Goal: Information Seeking & Learning: Learn about a topic

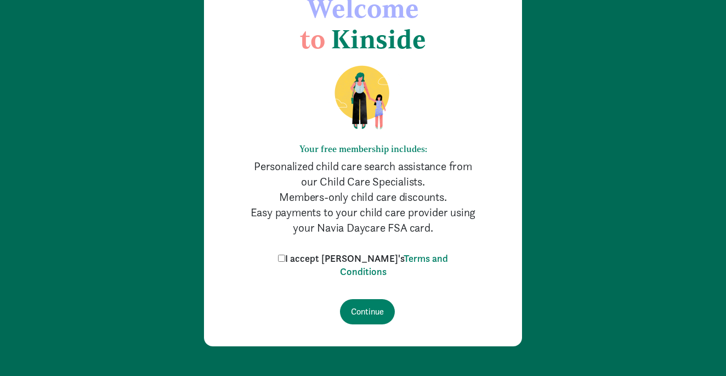
scroll to position [77, 0]
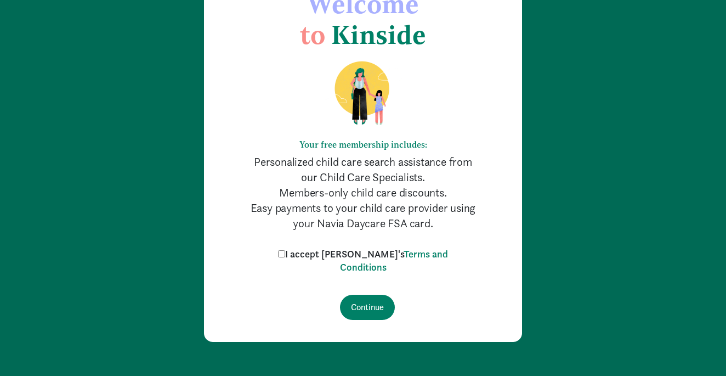
click at [285, 252] on input "I accept Kinside's Terms and Conditions" at bounding box center [281, 253] width 7 height 7
checkbox input "true"
click at [366, 300] on input "Continue" at bounding box center [367, 306] width 55 height 25
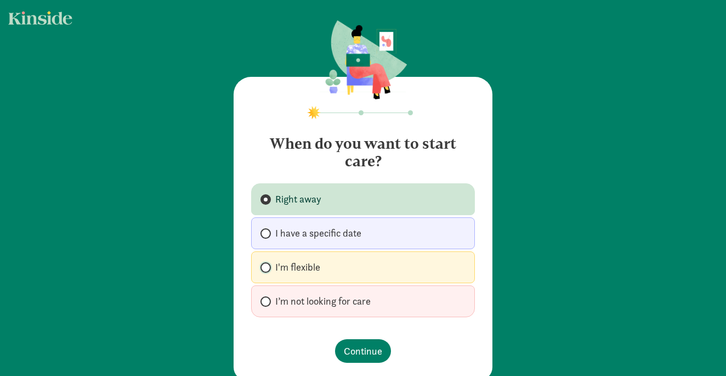
click at [263, 264] on input "I'm flexible" at bounding box center [263, 267] width 7 height 7
radio input "true"
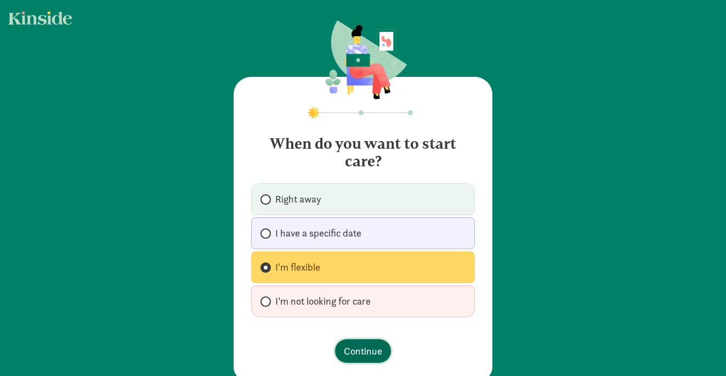
click at [353, 349] on span "Continue" at bounding box center [363, 350] width 38 height 15
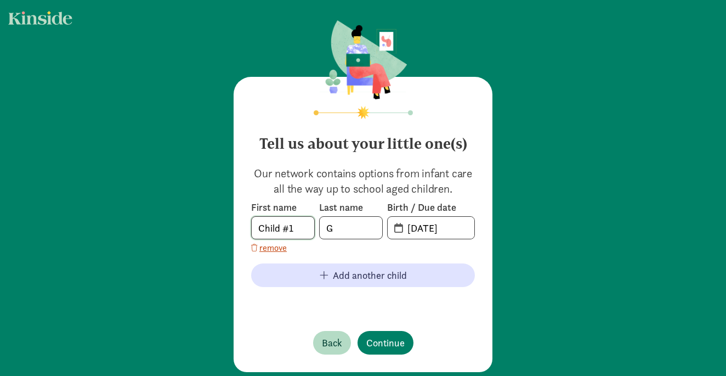
click at [298, 235] on input "Child #1" at bounding box center [283, 228] width 63 height 22
type input "C"
type input "Kaiden"
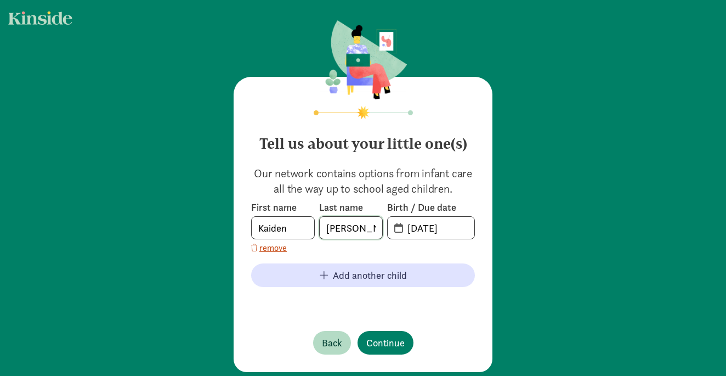
type input "Greiner"
type input "02-16-2021"
click at [389, 343] on span "Continue" at bounding box center [385, 342] width 38 height 15
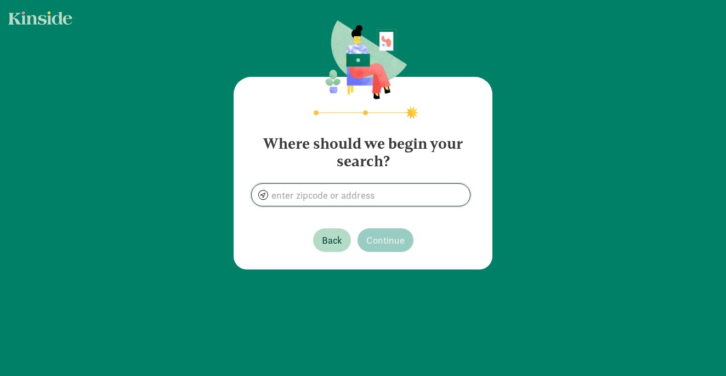
click at [337, 205] on input at bounding box center [361, 195] width 218 height 22
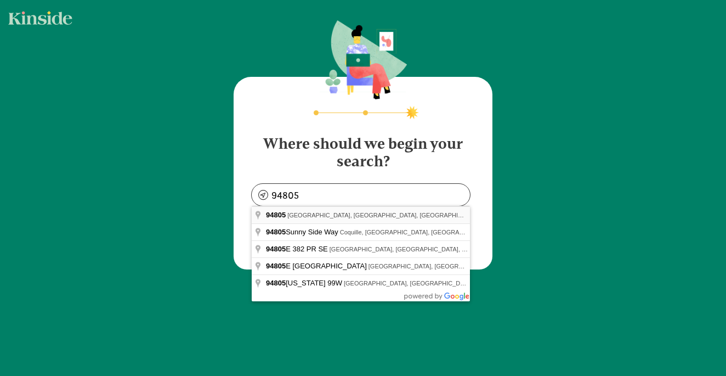
type input "Richmond, CA 94805, USA"
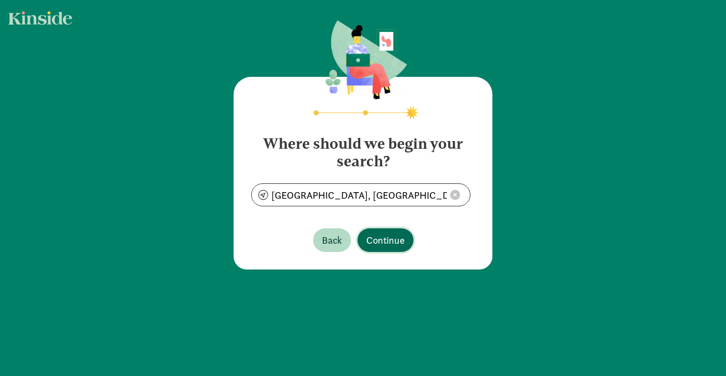
click at [372, 237] on span "Continue" at bounding box center [385, 239] width 38 height 15
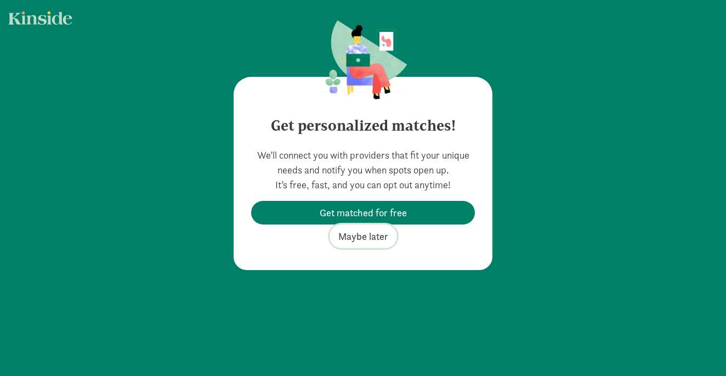
click at [356, 234] on span "Maybe later" at bounding box center [363, 236] width 50 height 15
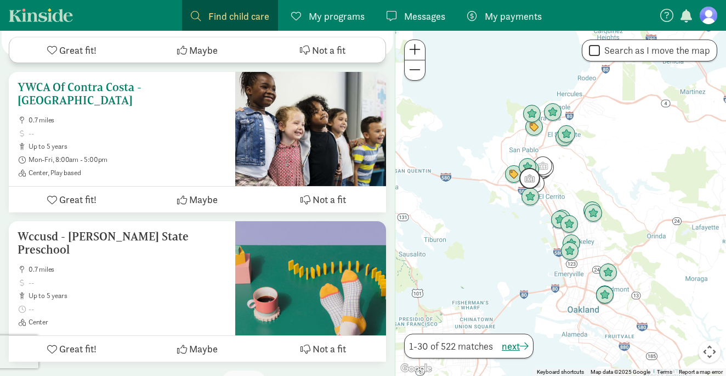
scroll to position [4289, 0]
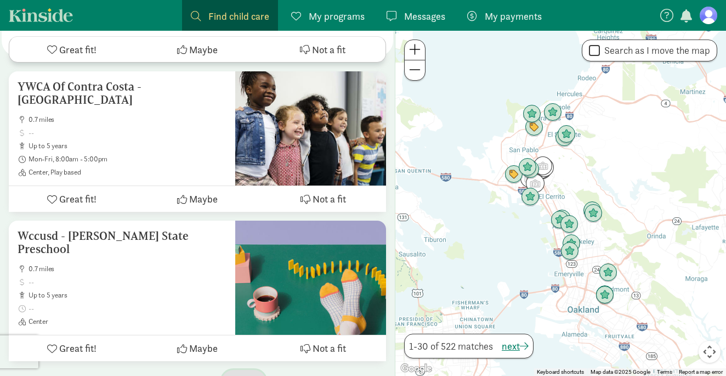
click at [257, 375] on span "button" at bounding box center [252, 381] width 9 height 10
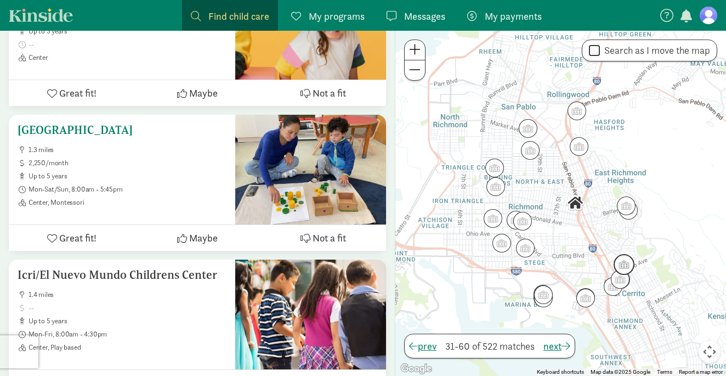
scroll to position [1175, 0]
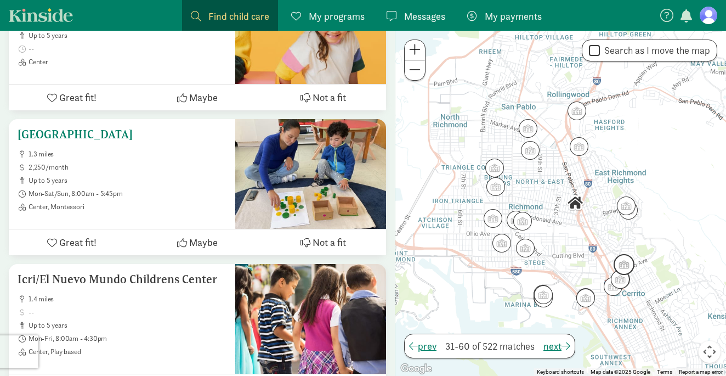
click at [158, 176] on span "up to 5 years" at bounding box center [128, 180] width 198 height 9
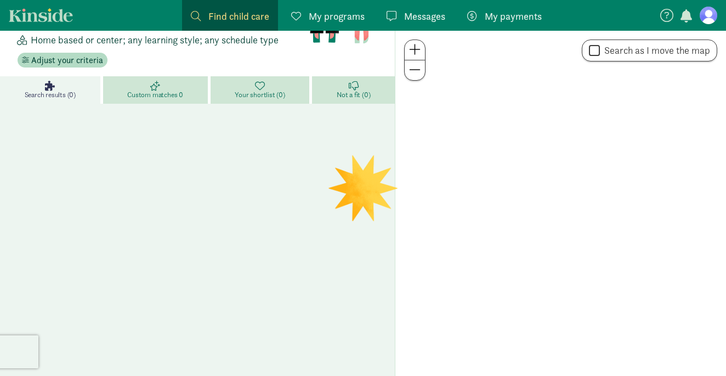
scroll to position [127, 0]
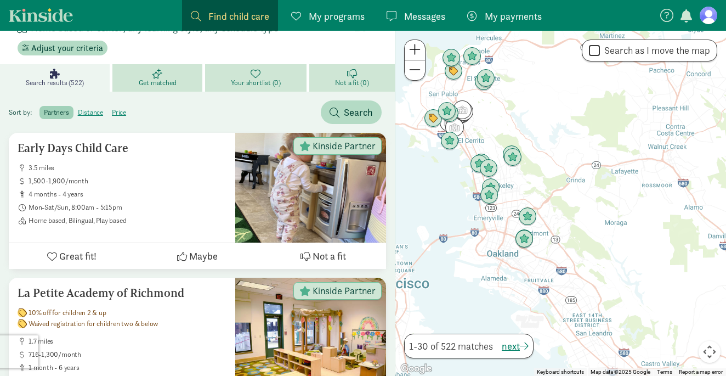
drag, startPoint x: 637, startPoint y: 259, endPoint x: 555, endPoint y: 202, distance: 99.2
click at [555, 202] on div at bounding box center [560, 203] width 331 height 345
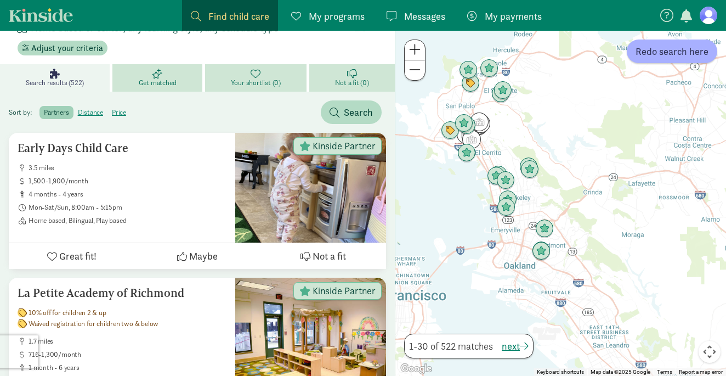
drag, startPoint x: 520, startPoint y: 193, endPoint x: 541, endPoint y: 206, distance: 24.6
click at [541, 206] on div at bounding box center [560, 203] width 331 height 345
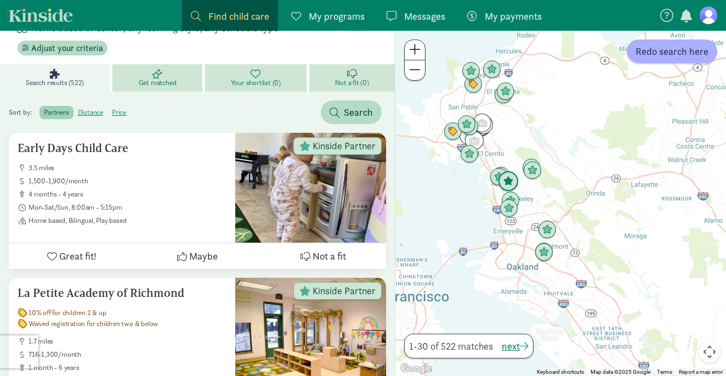
click at [507, 178] on img "Click to see details" at bounding box center [508, 181] width 21 height 21
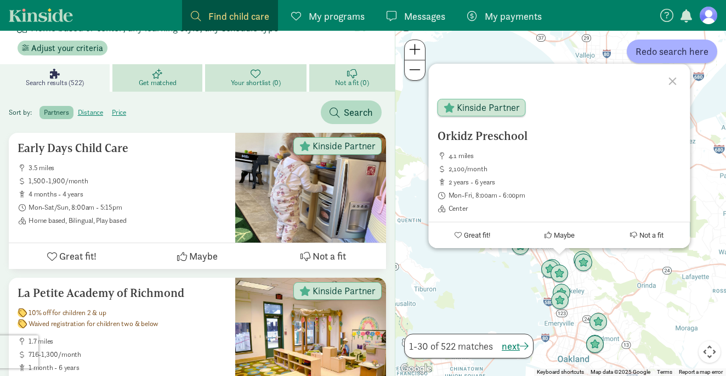
click at [669, 82] on div at bounding box center [674, 80] width 32 height 32
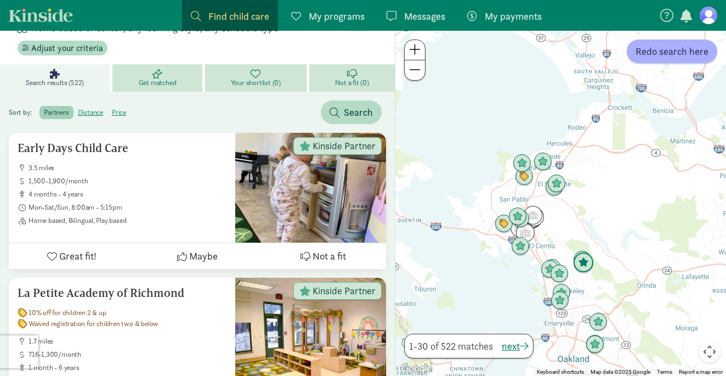
click at [582, 263] on img "Click to see details" at bounding box center [583, 262] width 21 height 21
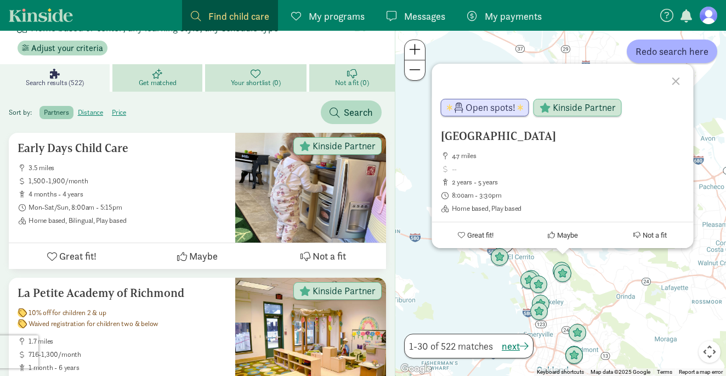
click at [582, 263] on div "Bay Area Bugs Forest School 4.7 miles 2 years - 5 years 8:00am - 3:30pm Home ba…" at bounding box center [560, 203] width 331 height 345
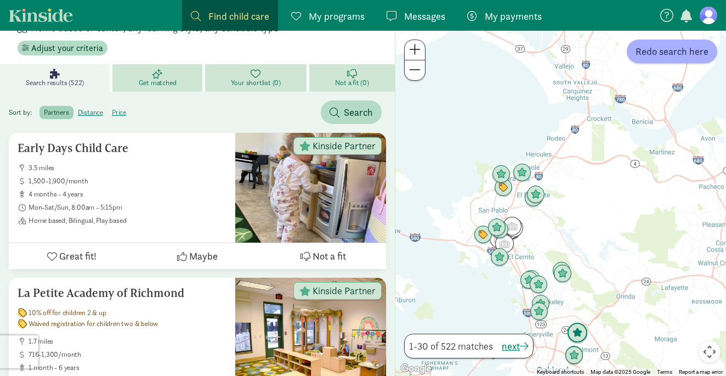
click at [579, 334] on img "Click to see details" at bounding box center [577, 332] width 21 height 21
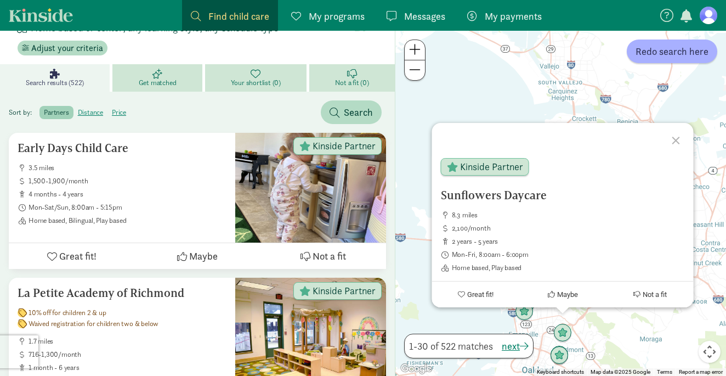
click at [674, 139] on div at bounding box center [677, 139] width 32 height 32
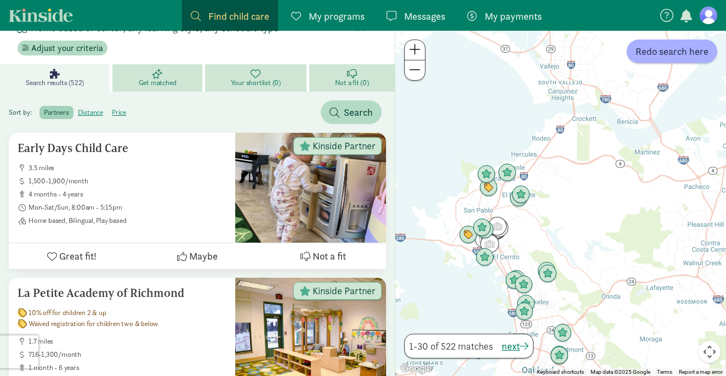
click at [708, 350] on button "Map camera controls" at bounding box center [709, 351] width 22 height 22
click at [685, 299] on button "Zoom in" at bounding box center [682, 297] width 22 height 22
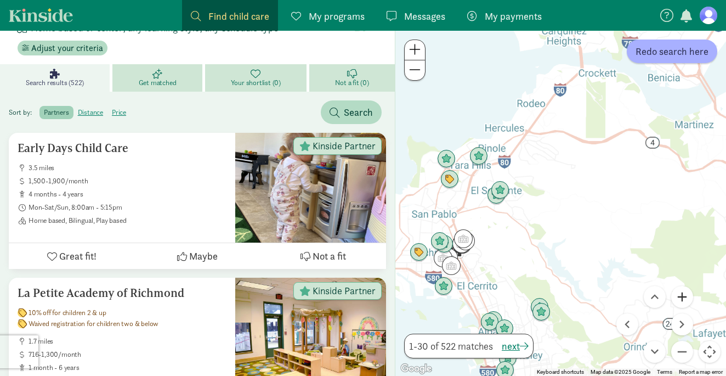
click at [685, 299] on button "Zoom in" at bounding box center [682, 297] width 22 height 22
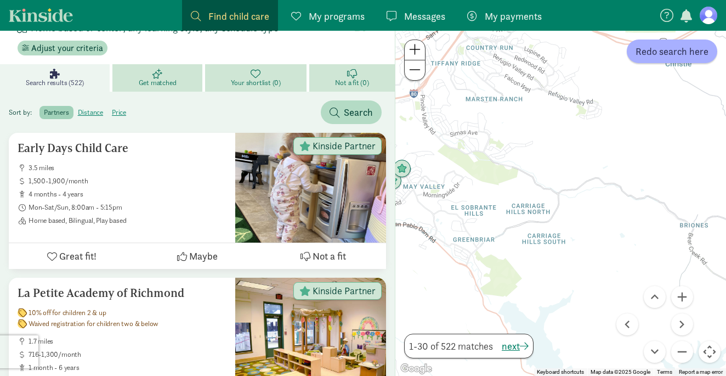
drag, startPoint x: 529, startPoint y: 262, endPoint x: 569, endPoint y: 130, distance: 137.5
click at [569, 133] on div at bounding box center [560, 203] width 331 height 345
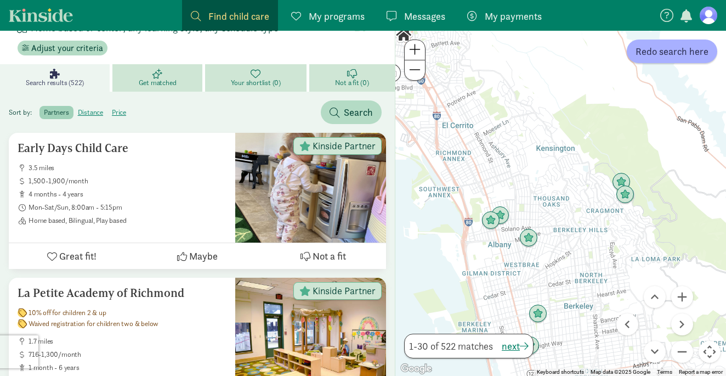
drag, startPoint x: 568, startPoint y: 129, endPoint x: 580, endPoint y: 199, distance: 70.6
click at [580, 199] on div at bounding box center [560, 203] width 331 height 345
click at [681, 298] on button "Zoom in" at bounding box center [682, 297] width 22 height 22
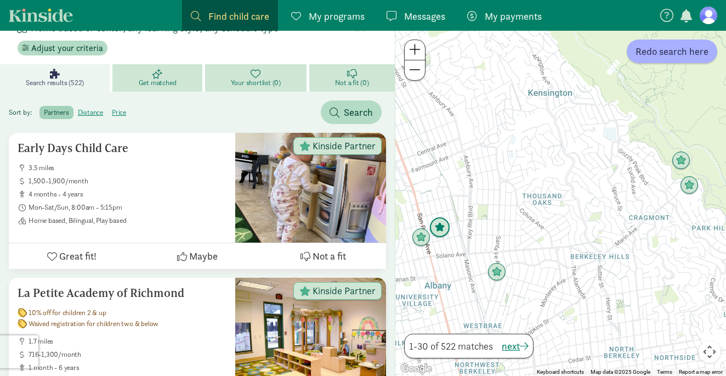
click at [444, 223] on img "Click to see details" at bounding box center [439, 227] width 21 height 21
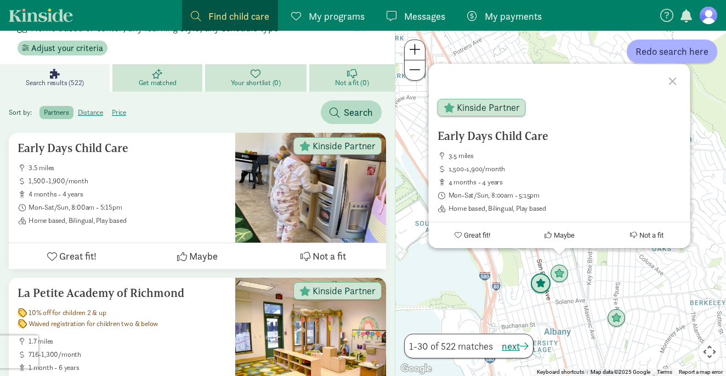
click at [539, 284] on img "Click to see details" at bounding box center [540, 283] width 21 height 21
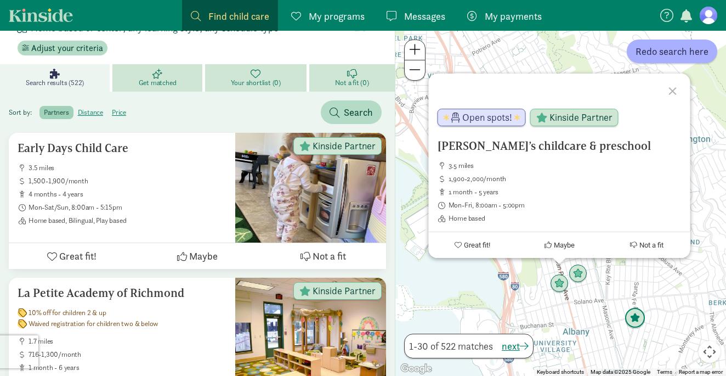
click at [635, 319] on img "Click to see details" at bounding box center [634, 318] width 21 height 21
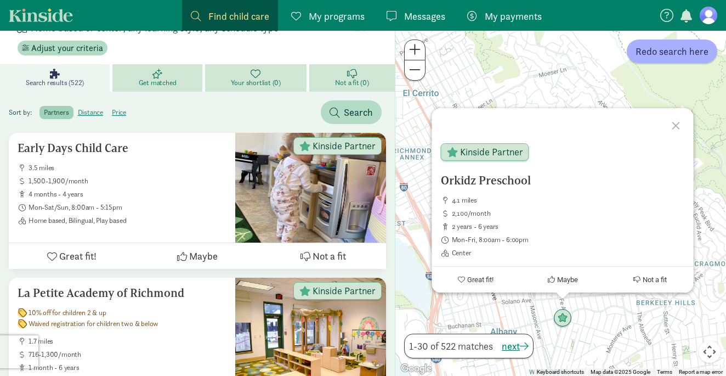
click at [677, 127] on div at bounding box center [677, 124] width 32 height 32
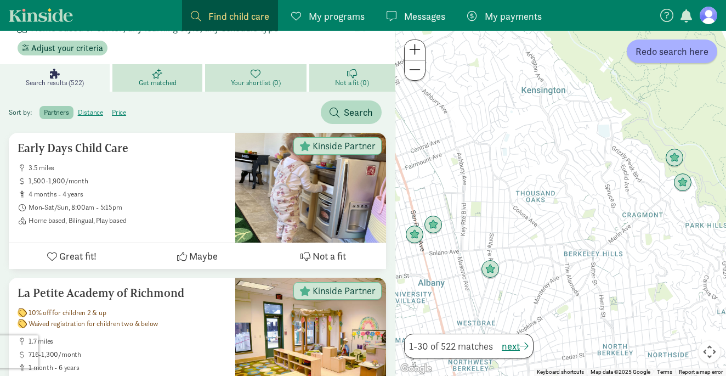
drag, startPoint x: 657, startPoint y: 209, endPoint x: 584, endPoint y: 160, distance: 87.6
click at [583, 160] on div at bounding box center [560, 203] width 331 height 345
click at [672, 158] on img "Click to see details" at bounding box center [674, 157] width 21 height 21
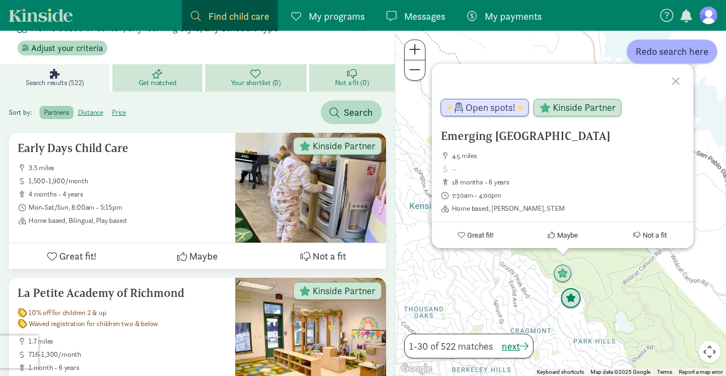
click at [574, 296] on img "Click to see details" at bounding box center [570, 298] width 21 height 21
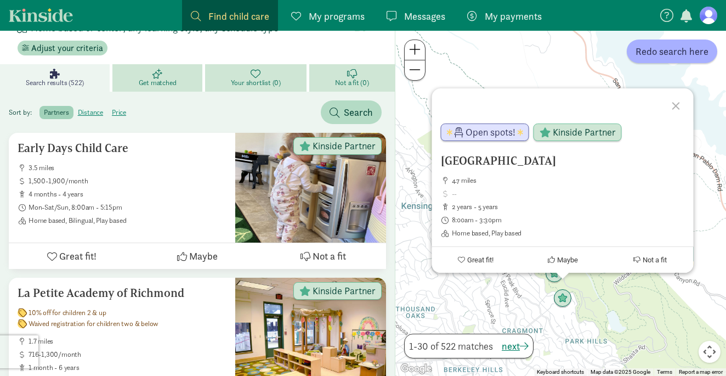
click at [674, 105] on div at bounding box center [677, 104] width 32 height 32
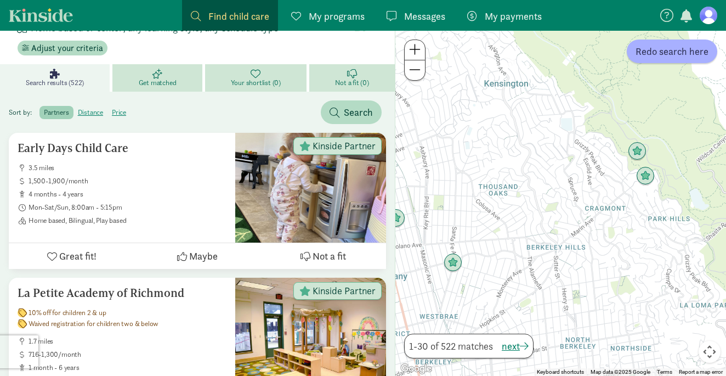
drag, startPoint x: 499, startPoint y: 260, endPoint x: 584, endPoint y: 137, distance: 149.5
click at [584, 137] on div at bounding box center [560, 203] width 331 height 345
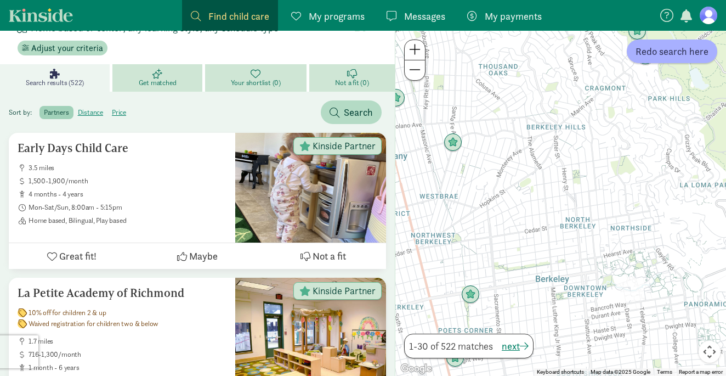
drag, startPoint x: 544, startPoint y: 243, endPoint x: 544, endPoint y: 122, distance: 121.2
click at [544, 122] on div at bounding box center [560, 203] width 331 height 345
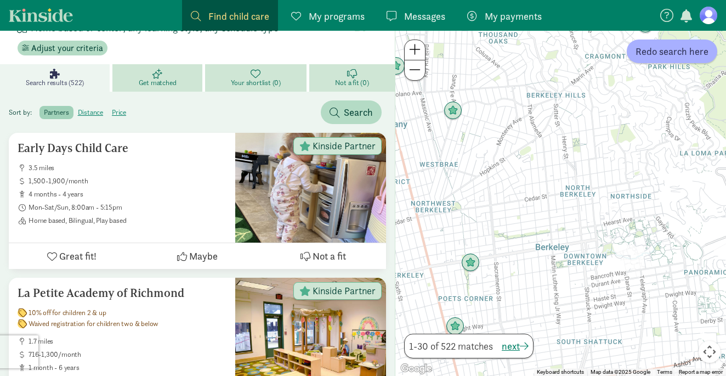
drag, startPoint x: 550, startPoint y: 176, endPoint x: 584, endPoint y: 134, distance: 54.2
click at [584, 134] on div at bounding box center [560, 203] width 331 height 345
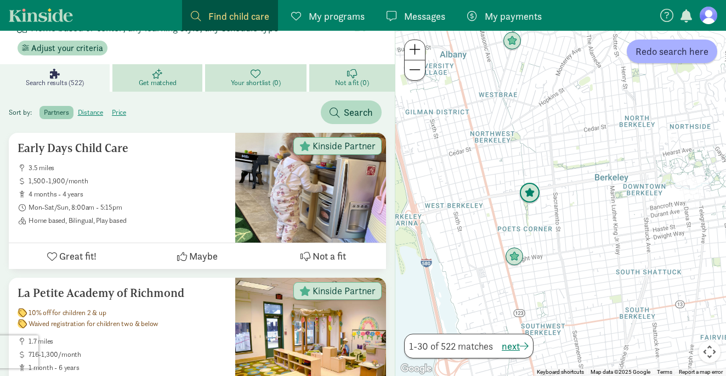
click at [530, 196] on img "Click to see details" at bounding box center [529, 193] width 21 height 21
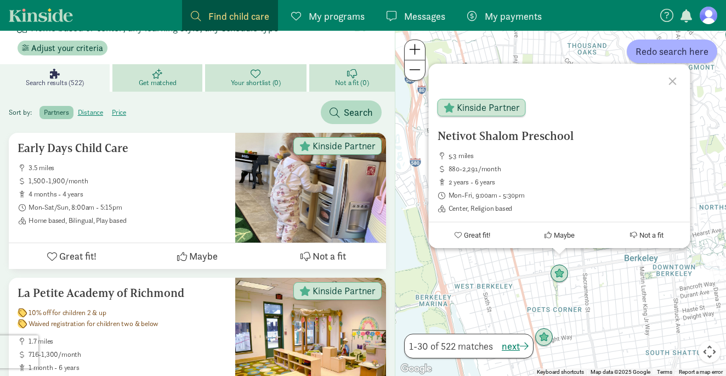
click at [671, 76] on div at bounding box center [674, 80] width 32 height 32
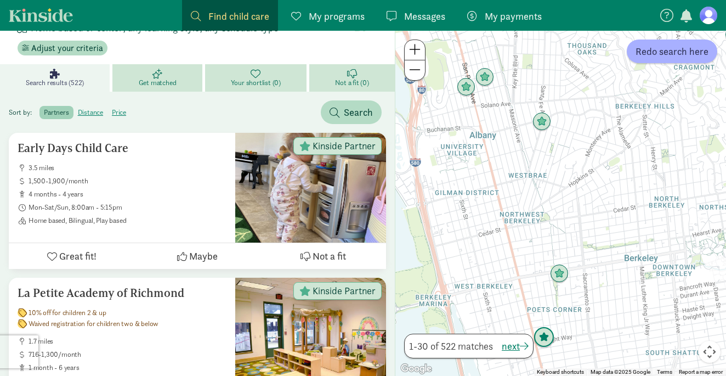
click at [552, 332] on img "Click to see details" at bounding box center [543, 337] width 21 height 21
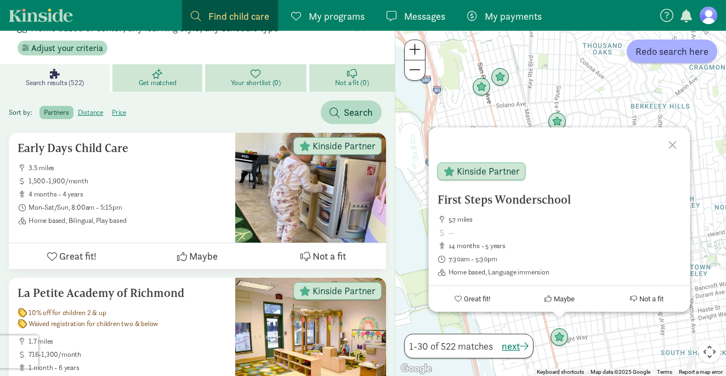
click at [669, 145] on div at bounding box center [674, 143] width 32 height 32
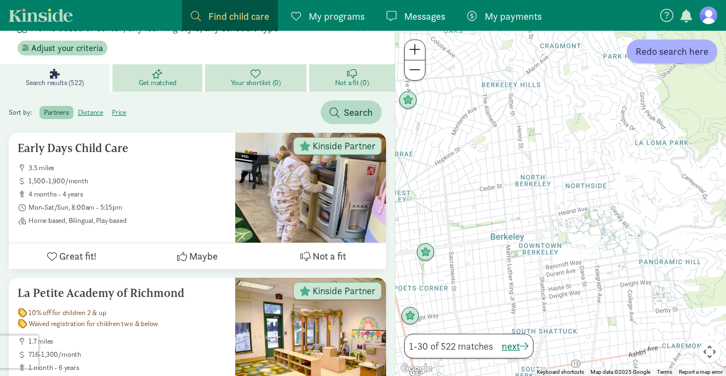
drag, startPoint x: 669, startPoint y: 202, endPoint x: 497, endPoint y: 180, distance: 173.5
click at [497, 180] on div at bounding box center [560, 203] width 331 height 345
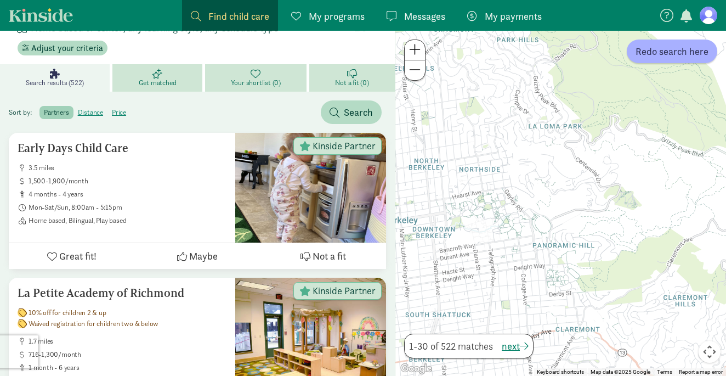
drag, startPoint x: 498, startPoint y: 181, endPoint x: 594, endPoint y: 127, distance: 109.5
click at [591, 127] on div at bounding box center [560, 203] width 331 height 345
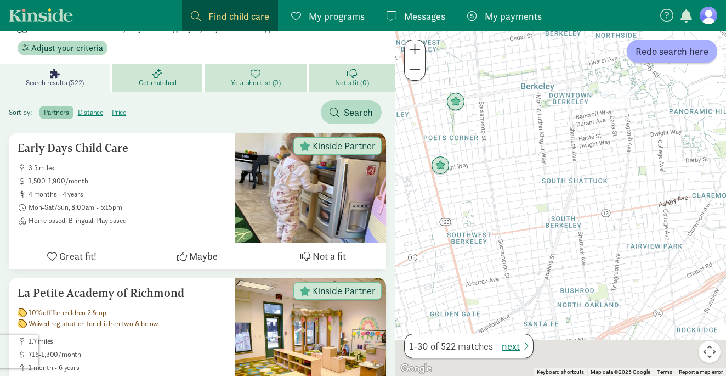
drag, startPoint x: 550, startPoint y: 148, endPoint x: 575, endPoint y: 44, distance: 106.5
click at [575, 45] on div at bounding box center [560, 203] width 331 height 345
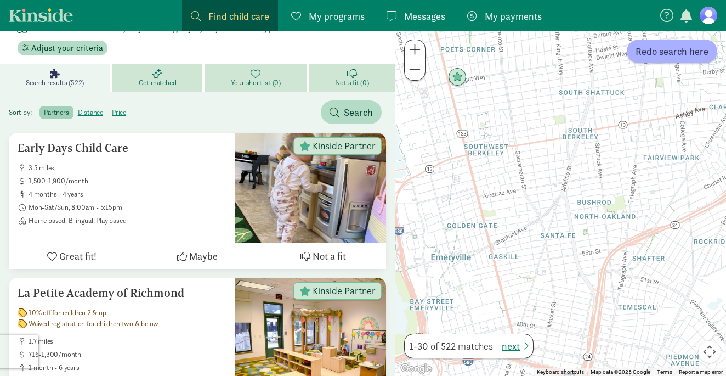
drag, startPoint x: 540, startPoint y: 132, endPoint x: 543, endPoint y: 230, distance: 98.7
click at [541, 227] on div at bounding box center [560, 203] width 331 height 345
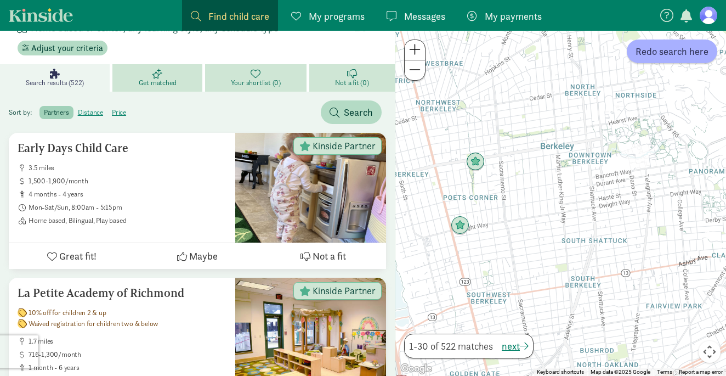
drag, startPoint x: 578, startPoint y: 115, endPoint x: 551, endPoint y: 228, distance: 115.7
click at [551, 226] on div at bounding box center [560, 203] width 331 height 345
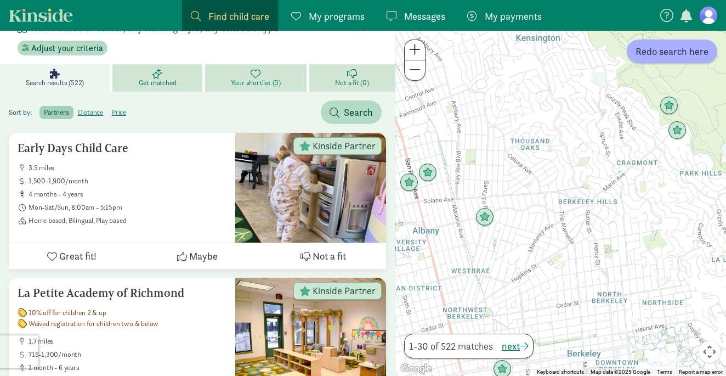
drag, startPoint x: 509, startPoint y: 151, endPoint x: 589, endPoint y: 134, distance: 81.4
click at [589, 134] on div at bounding box center [560, 203] width 331 height 345
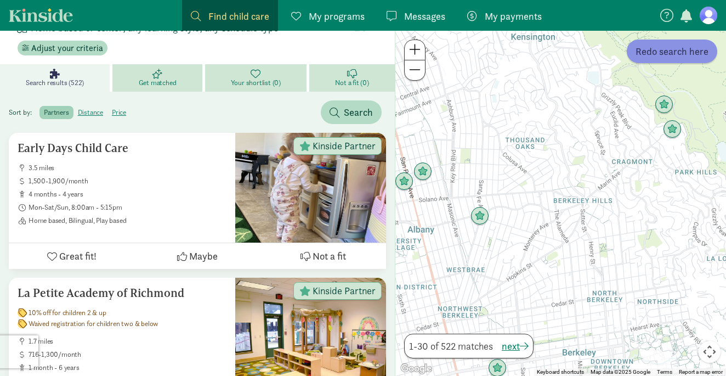
click at [642, 52] on span "Redo search here" at bounding box center [671, 51] width 73 height 15
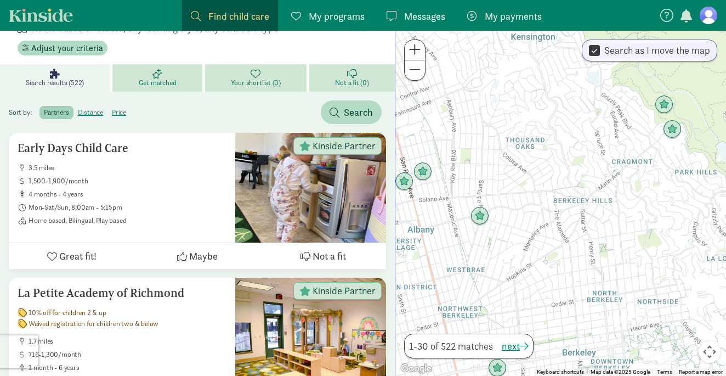
scroll to position [0, 0]
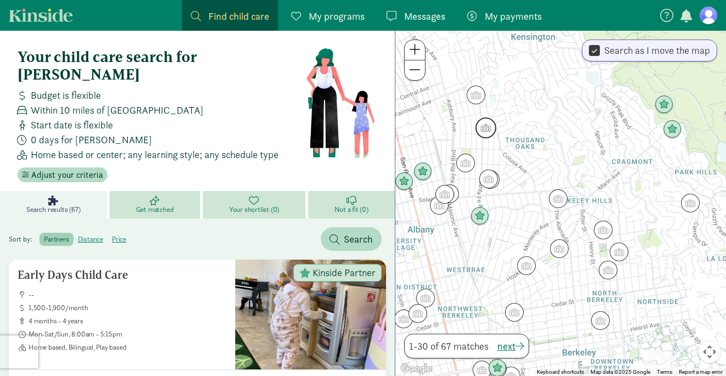
click at [491, 131] on img "Click to see details" at bounding box center [485, 127] width 21 height 21
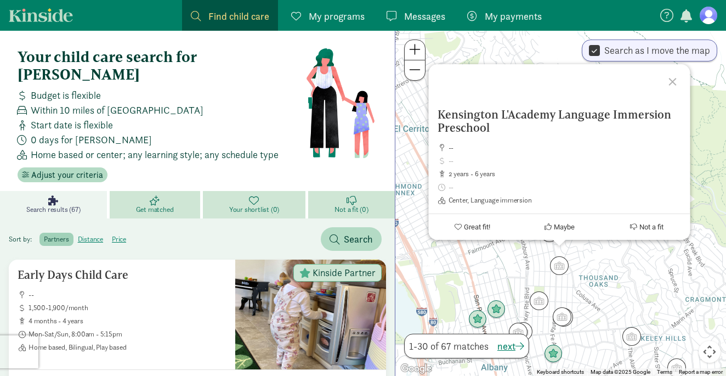
click at [675, 80] on div at bounding box center [674, 80] width 32 height 32
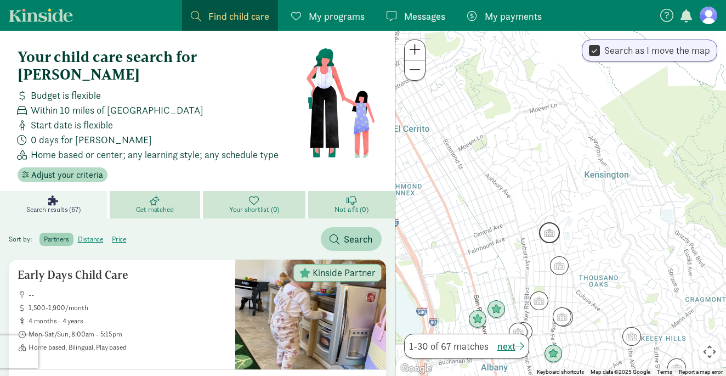
click at [548, 231] on img "Click to see details" at bounding box center [549, 232] width 21 height 21
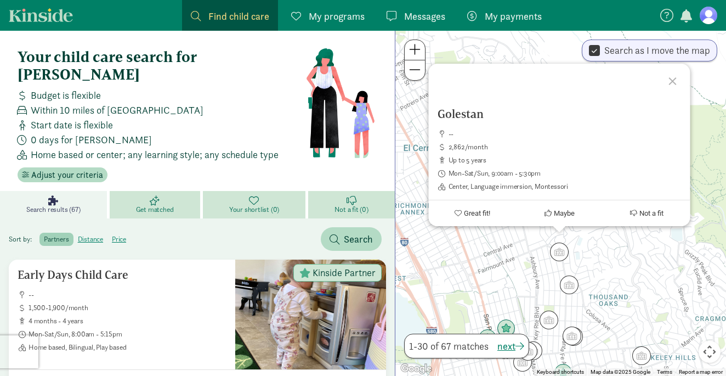
click at [674, 82] on div at bounding box center [674, 80] width 32 height 32
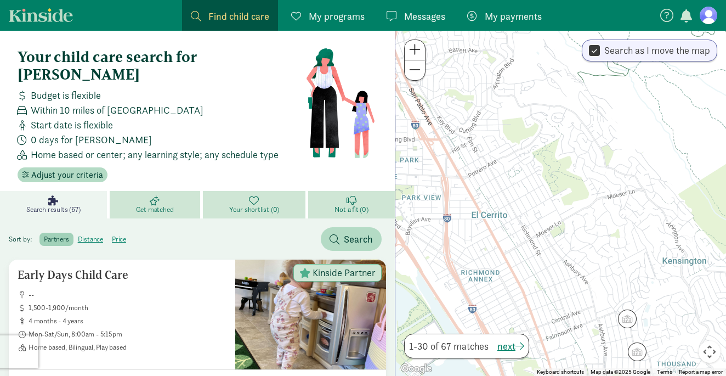
drag, startPoint x: 528, startPoint y: 155, endPoint x: 600, endPoint y: 226, distance: 101.2
click at [600, 226] on div at bounding box center [560, 203] width 331 height 345
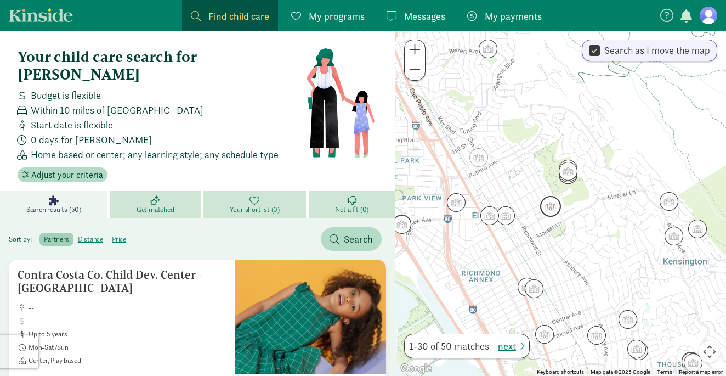
click at [550, 201] on img "Click to see details" at bounding box center [550, 206] width 21 height 21
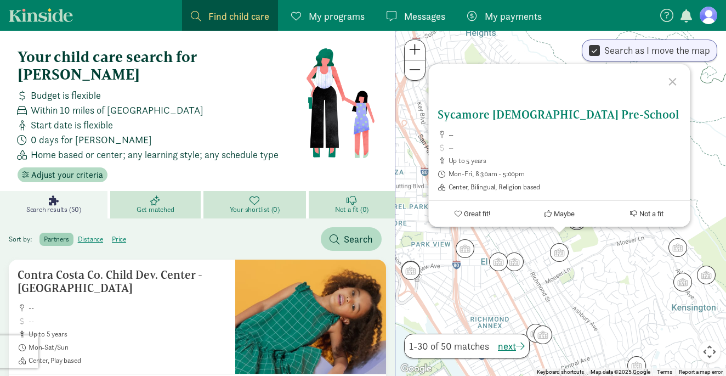
click at [540, 144] on span at bounding box center [564, 147] width 233 height 9
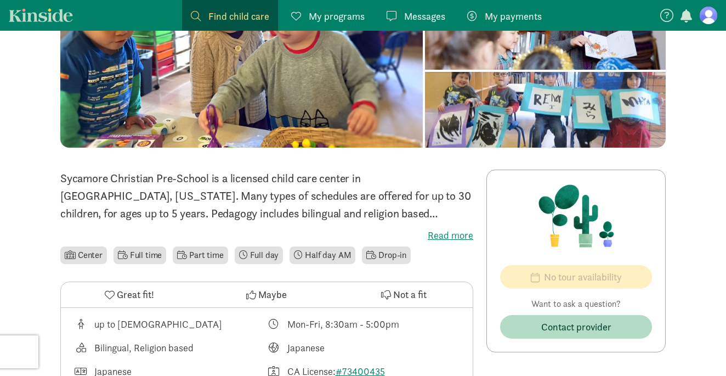
scroll to position [153, 0]
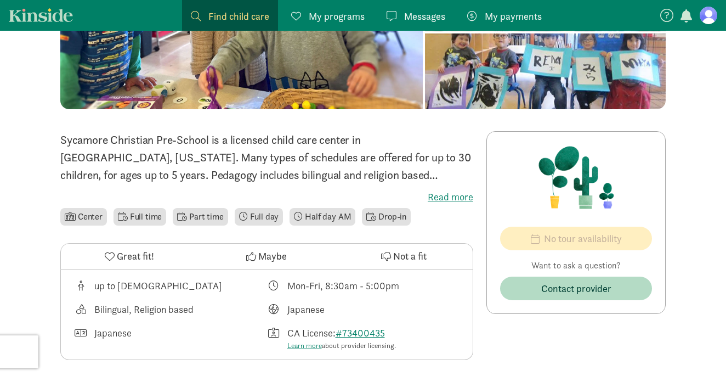
click at [453, 197] on label "Read more" at bounding box center [266, 196] width 413 height 13
click at [0, 0] on input "Read more" at bounding box center [0, 0] width 0 height 0
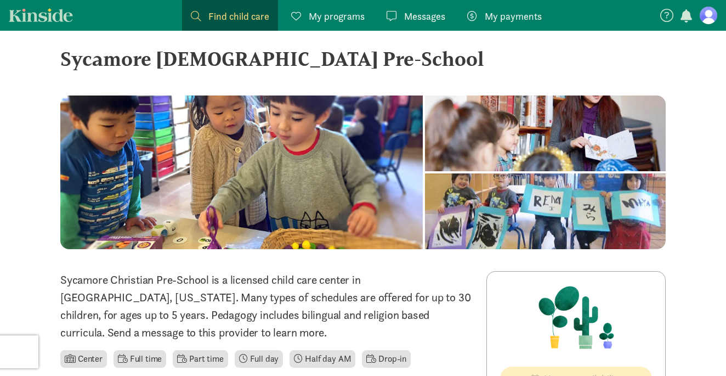
scroll to position [13, 0]
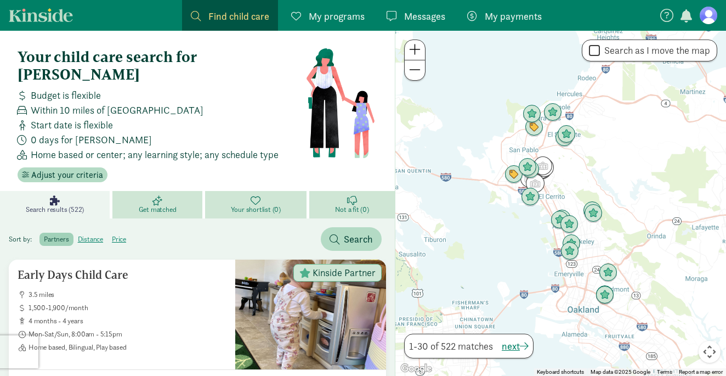
click at [711, 350] on button "Map camera controls" at bounding box center [709, 351] width 22 height 22
click at [689, 304] on button "Zoom in" at bounding box center [682, 297] width 22 height 22
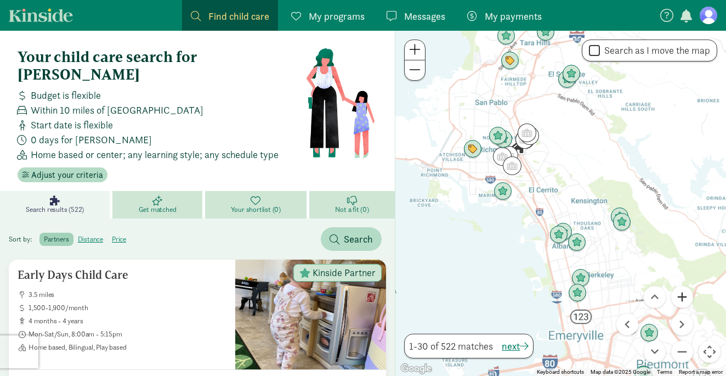
click at [689, 304] on button "Zoom in" at bounding box center [682, 297] width 22 height 22
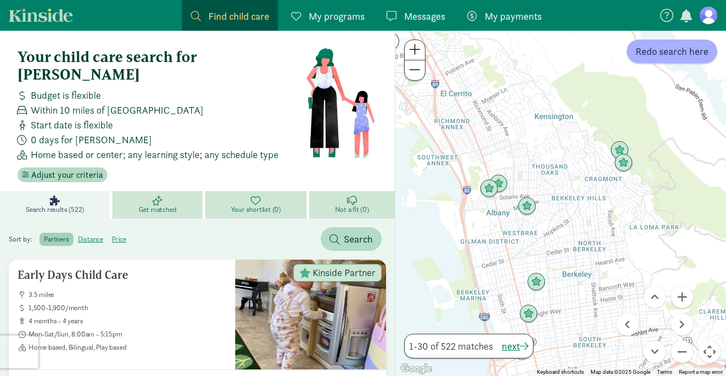
drag, startPoint x: 654, startPoint y: 248, endPoint x: 585, endPoint y: 164, distance: 107.9
click at [585, 164] on div at bounding box center [560, 203] width 331 height 345
click at [686, 299] on button "Zoom in" at bounding box center [682, 297] width 22 height 22
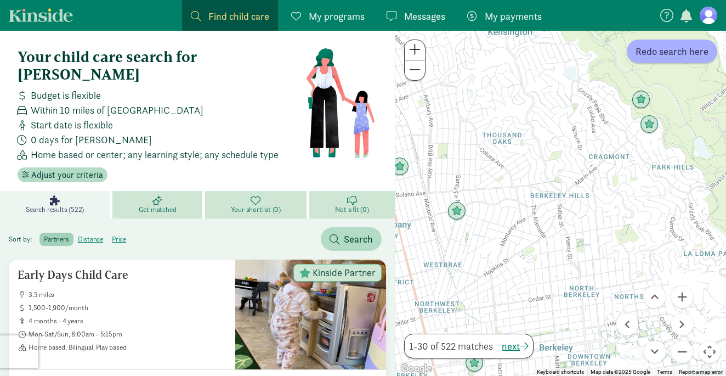
drag, startPoint x: 509, startPoint y: 79, endPoint x: 476, endPoint y: 84, distance: 33.3
click at [474, 84] on div at bounding box center [560, 203] width 331 height 345
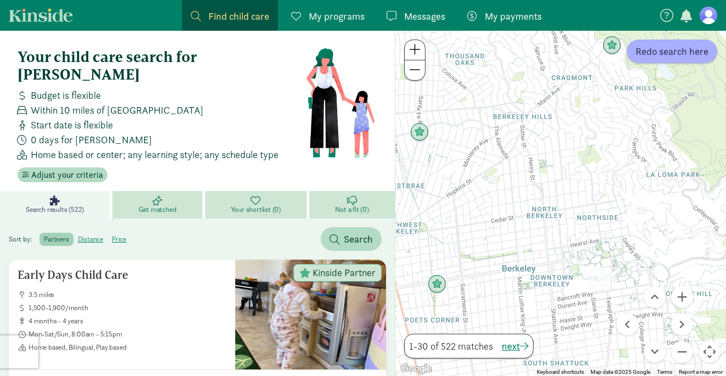
drag, startPoint x: 558, startPoint y: 160, endPoint x: 519, endPoint y: 80, distance: 89.0
click at [519, 80] on div at bounding box center [560, 203] width 331 height 345
click at [654, 46] on span "Redo search here" at bounding box center [671, 51] width 73 height 15
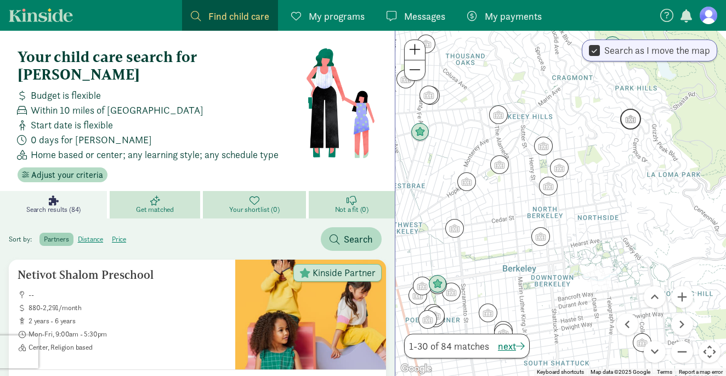
click at [631, 119] on img "Click to see details" at bounding box center [630, 119] width 21 height 21
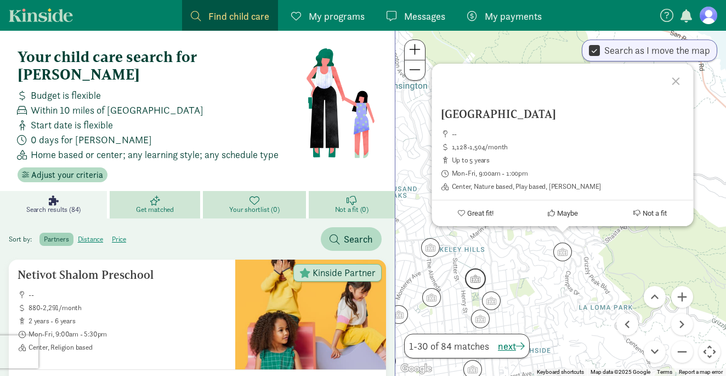
click at [476, 278] on img "Click to see details" at bounding box center [475, 278] width 21 height 21
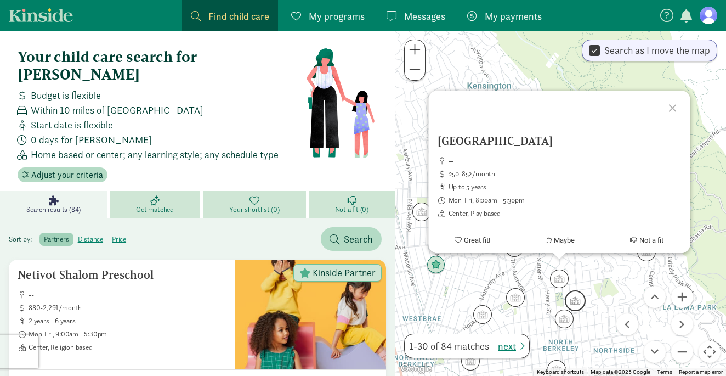
click at [573, 299] on img "Click to see details" at bounding box center [575, 300] width 21 height 21
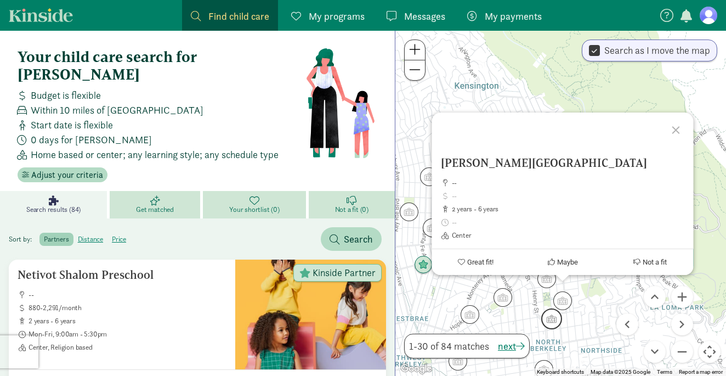
click at [556, 318] on img "Click to see details" at bounding box center [551, 318] width 21 height 21
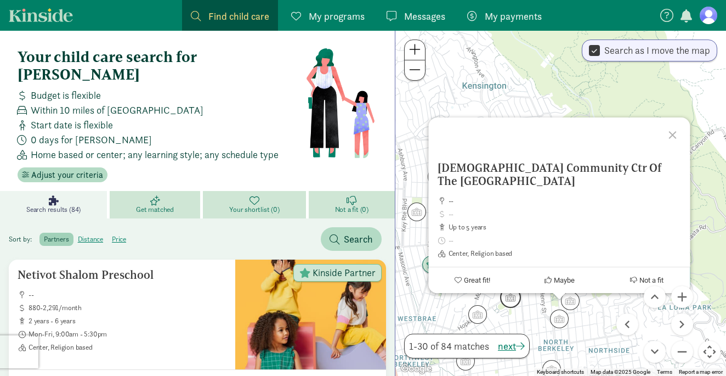
click at [512, 304] on img "Click to see details" at bounding box center [510, 297] width 21 height 21
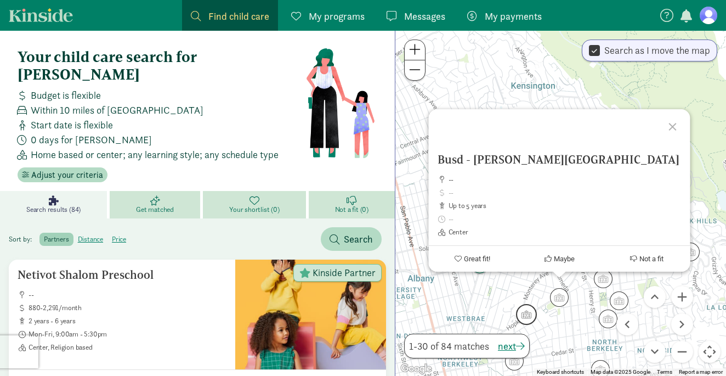
click at [522, 315] on img "Click to see details" at bounding box center [526, 314] width 21 height 21
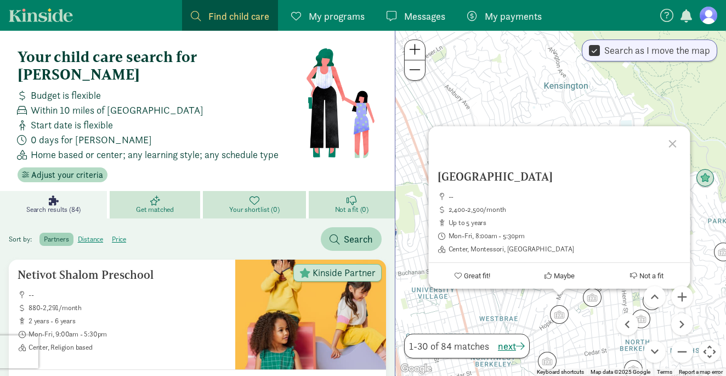
click at [669, 142] on div at bounding box center [674, 142] width 32 height 32
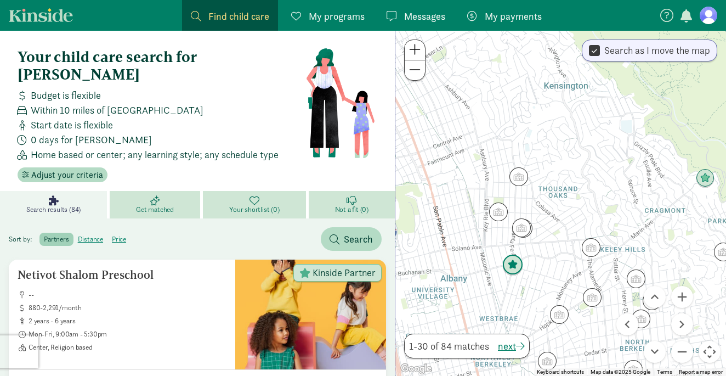
click at [510, 265] on img "Click to see details" at bounding box center [512, 264] width 21 height 21
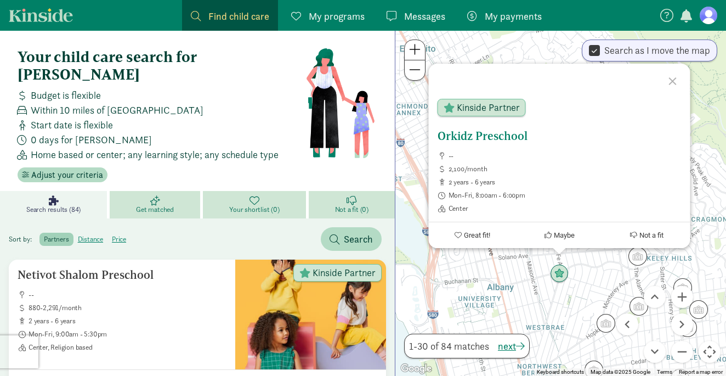
click at [592, 139] on h5 "Orkidz Preschool" at bounding box center [559, 135] width 244 height 13
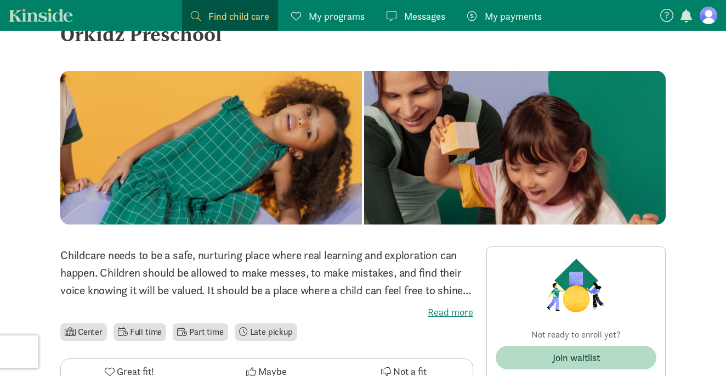
scroll to position [41, 0]
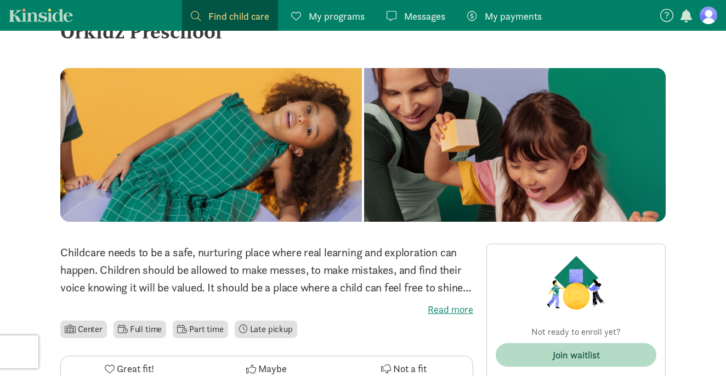
click at [440, 312] on label "Read more" at bounding box center [266, 309] width 413 height 13
click at [0, 0] on input "Read more" at bounding box center [0, 0] width 0 height 0
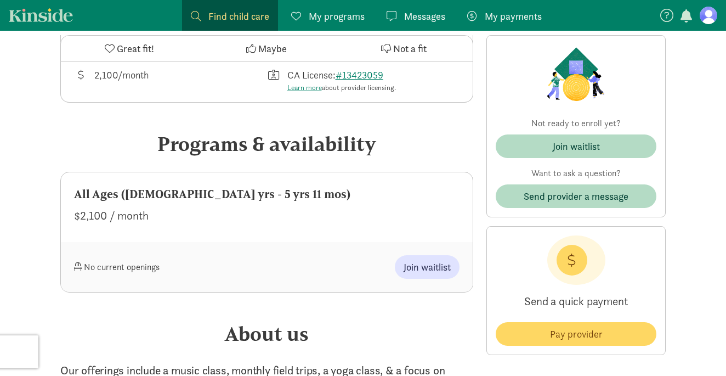
scroll to position [0, 0]
